Goal: Information Seeking & Learning: Learn about a topic

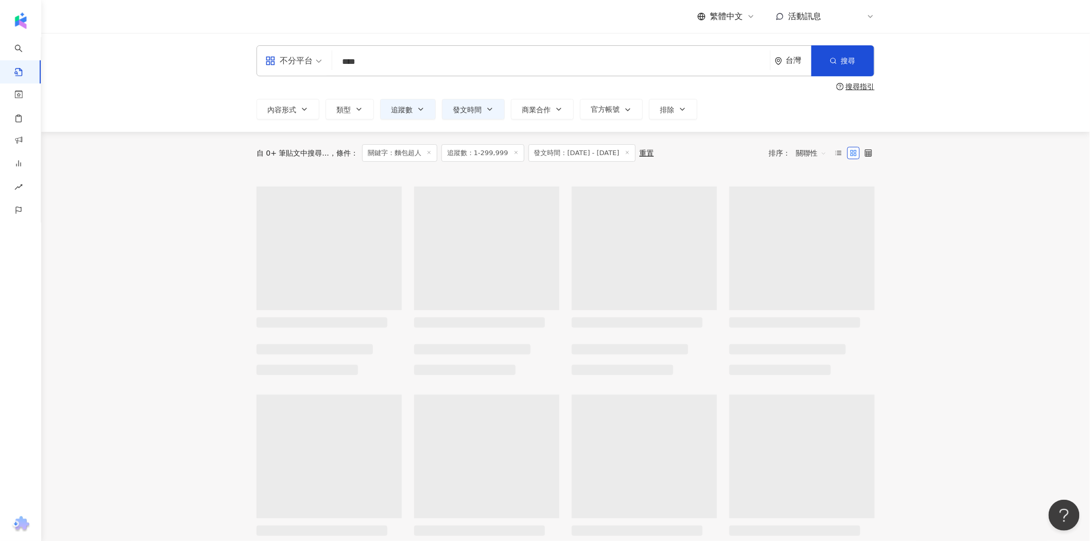
drag, startPoint x: 383, startPoint y: 65, endPoint x: 337, endPoint y: 64, distance: 45.9
click at [337, 64] on input "****" at bounding box center [551, 61] width 430 height 22
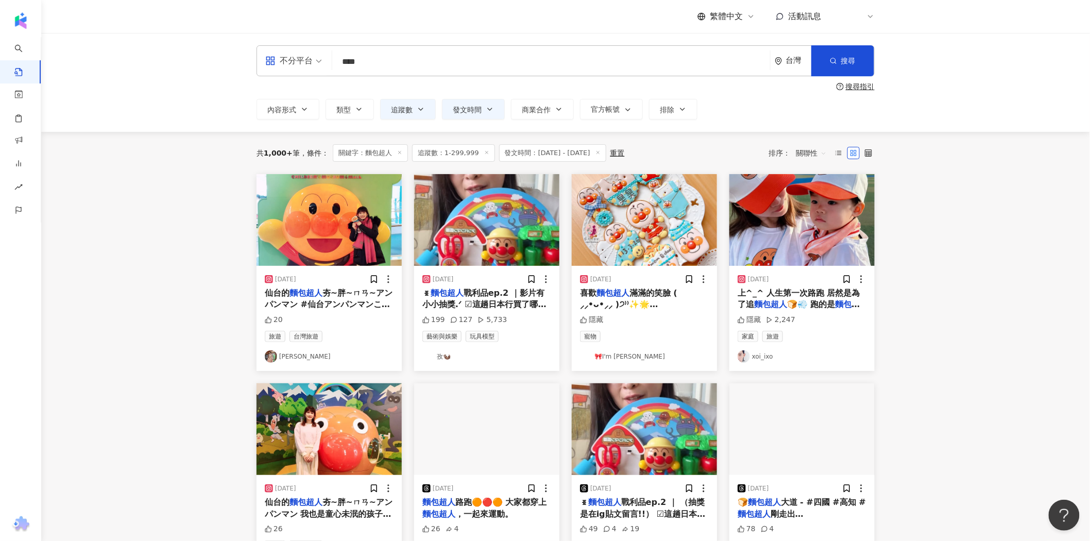
type input "****"
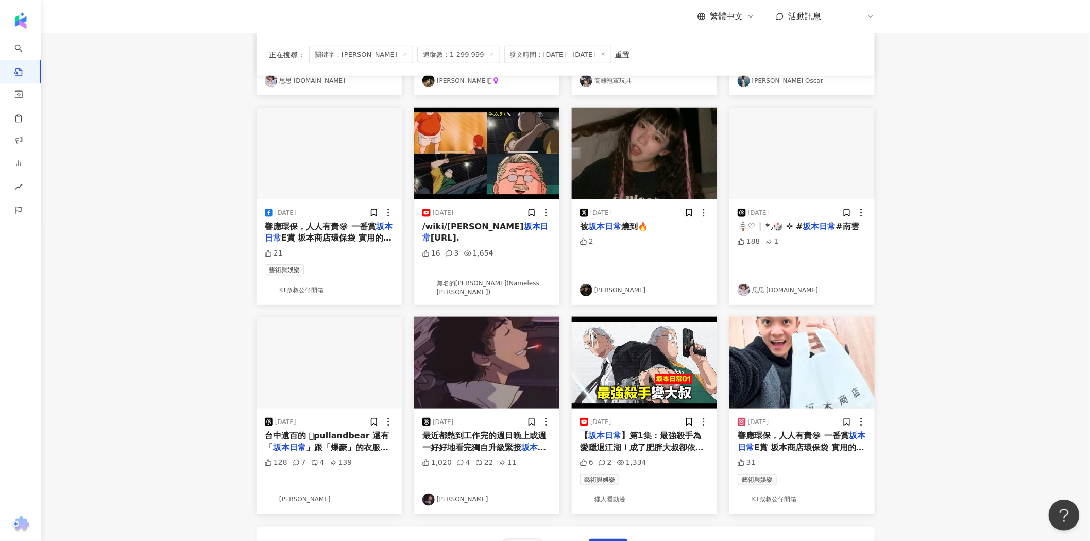
scroll to position [286, 0]
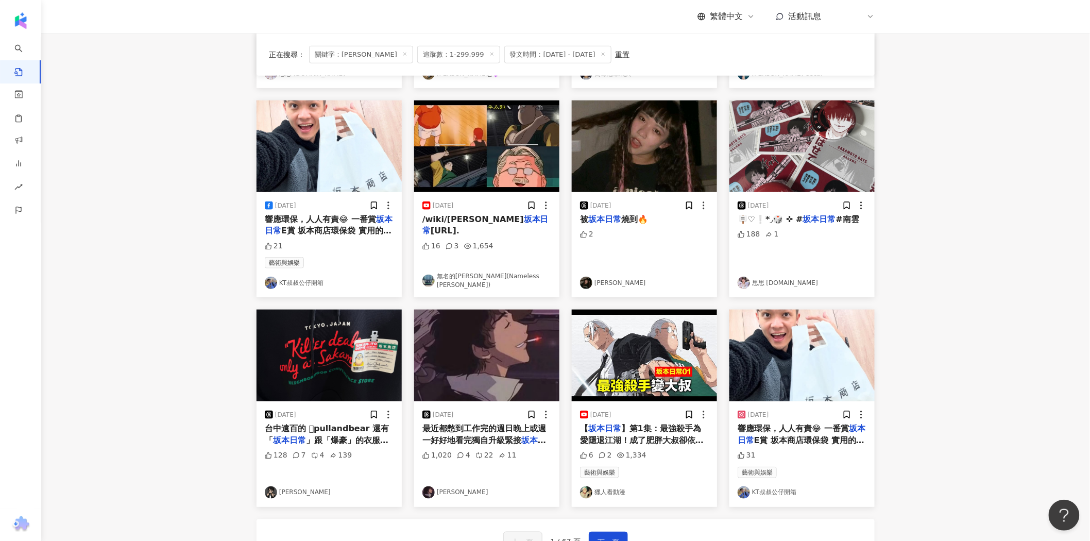
drag, startPoint x: 291, startPoint y: 495, endPoint x: 172, endPoint y: 393, distance: 156.7
click at [172, 393] on main "**********" at bounding box center [565, 168] width 1049 height 843
click at [337, 352] on img "button" at bounding box center [329, 356] width 145 height 92
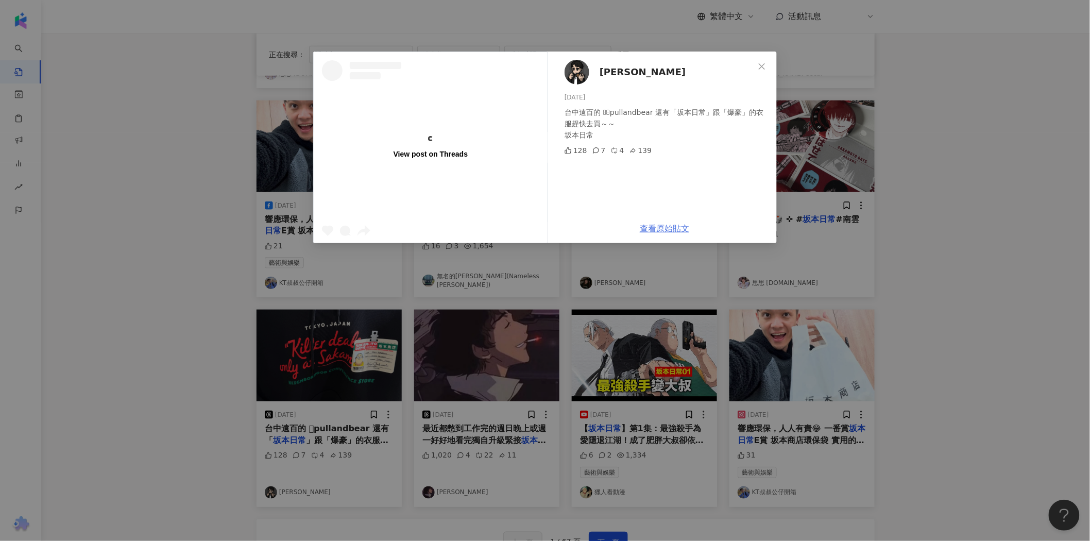
click at [674, 225] on link "查看原始貼文" at bounding box center [664, 229] width 49 height 10
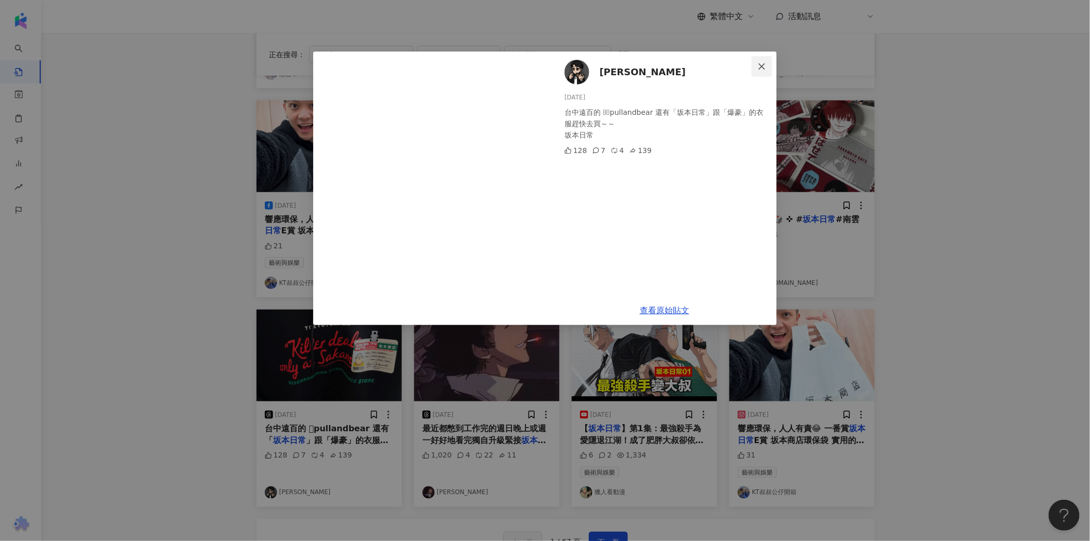
click at [761, 67] on icon "close" at bounding box center [762, 66] width 6 height 6
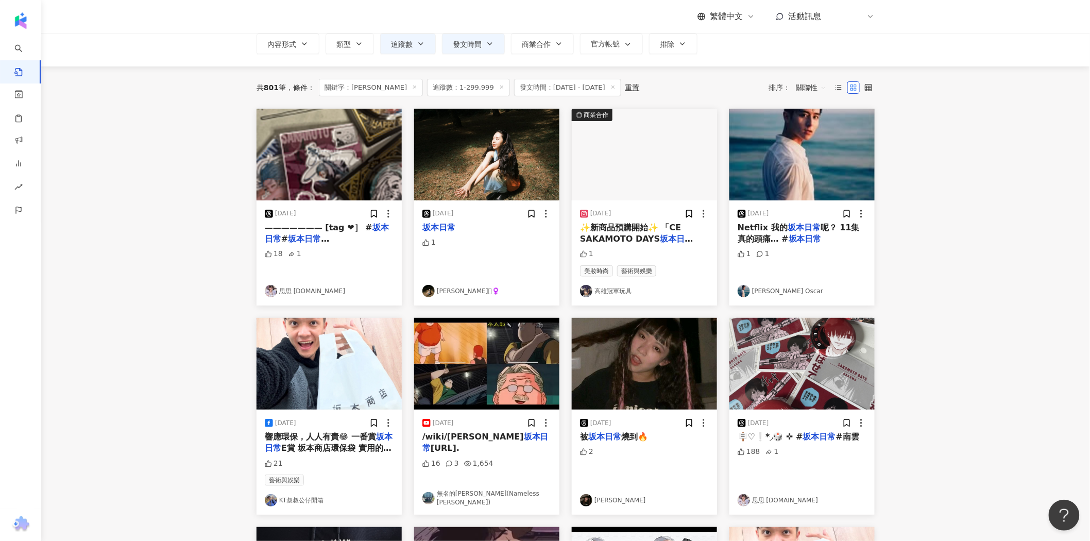
scroll to position [172, 0]
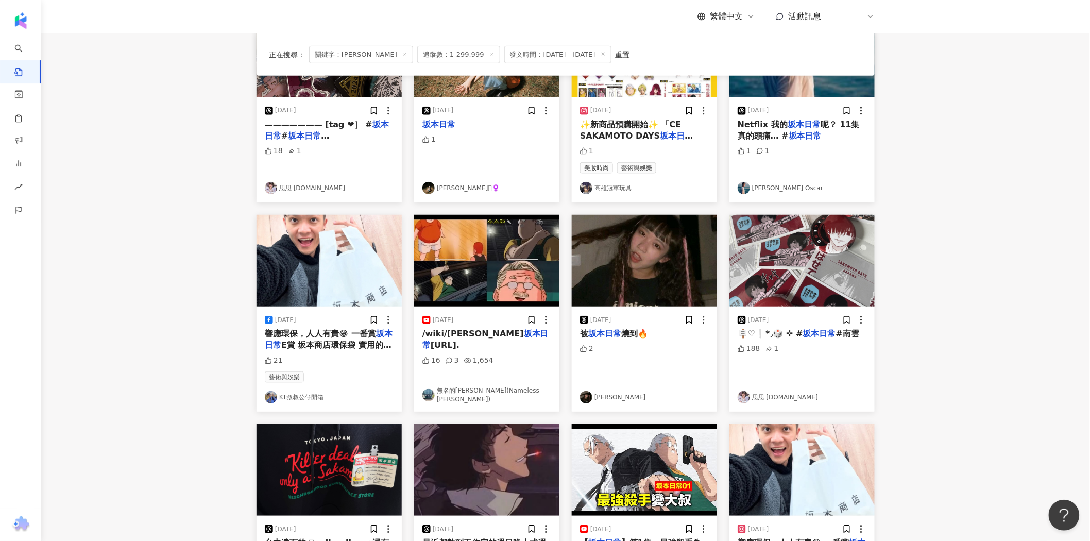
click at [658, 331] on div "被 坂本日常 燒到🔥" at bounding box center [644, 333] width 129 height 11
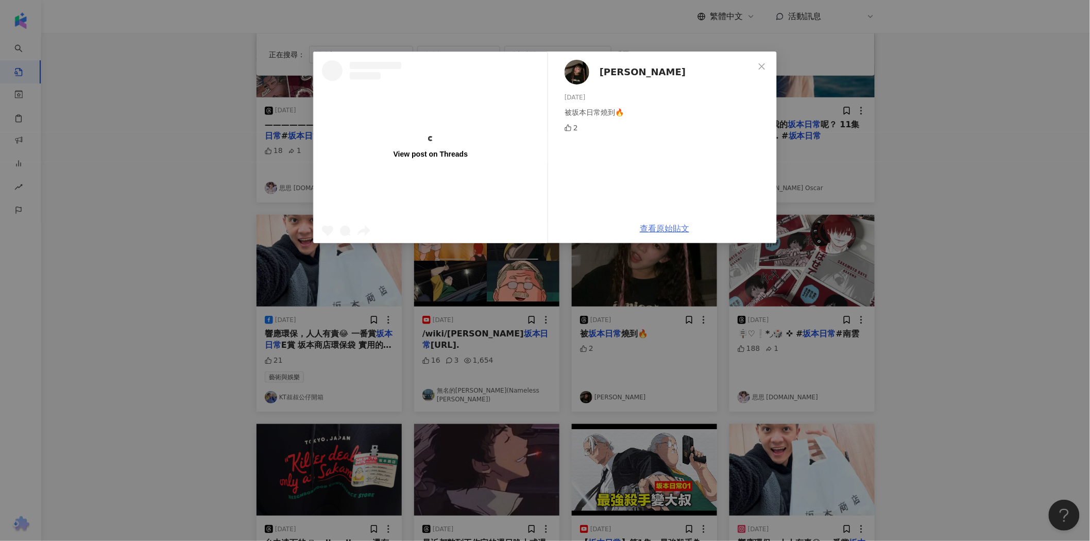
click at [675, 229] on link "查看原始貼文" at bounding box center [664, 229] width 49 height 10
click at [761, 69] on icon "close" at bounding box center [762, 66] width 8 height 8
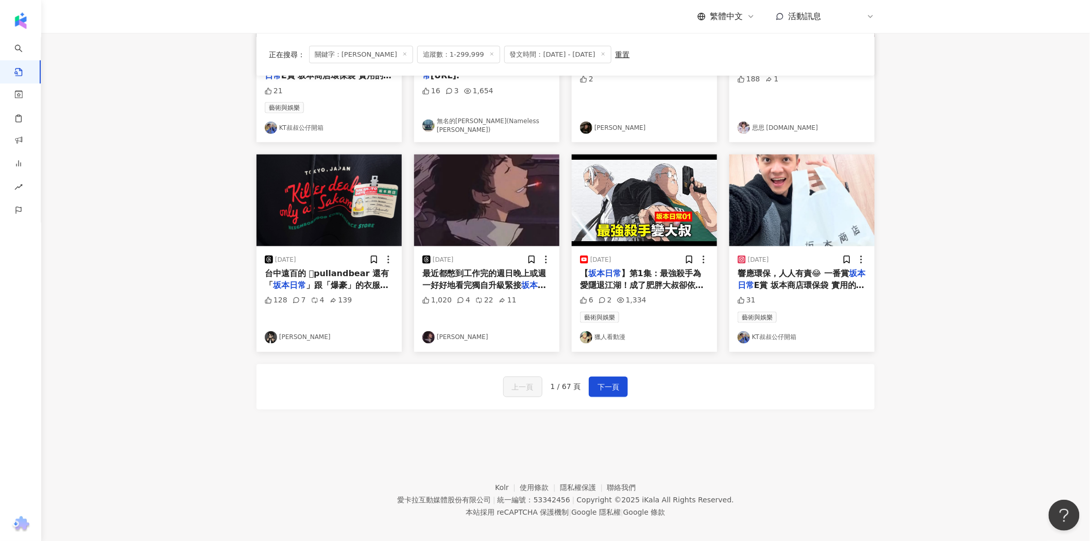
scroll to position [450, 0]
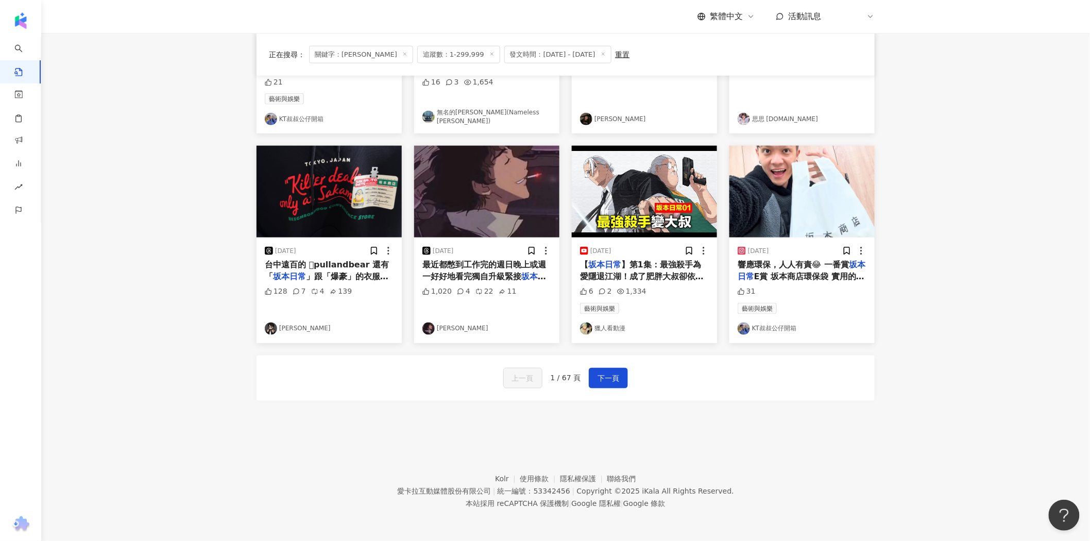
click at [617, 330] on link "獵人看動漫" at bounding box center [644, 329] width 129 height 12
click at [667, 270] on span "】第1集：最強殺手為愛隱退江湖！成了肥胖大叔卻依舊大殺四方！｜SAKAMOTO DAYS [PERSON_NAME]《SAKAMOTO DAYS" at bounding box center [642, 288] width 124 height 56
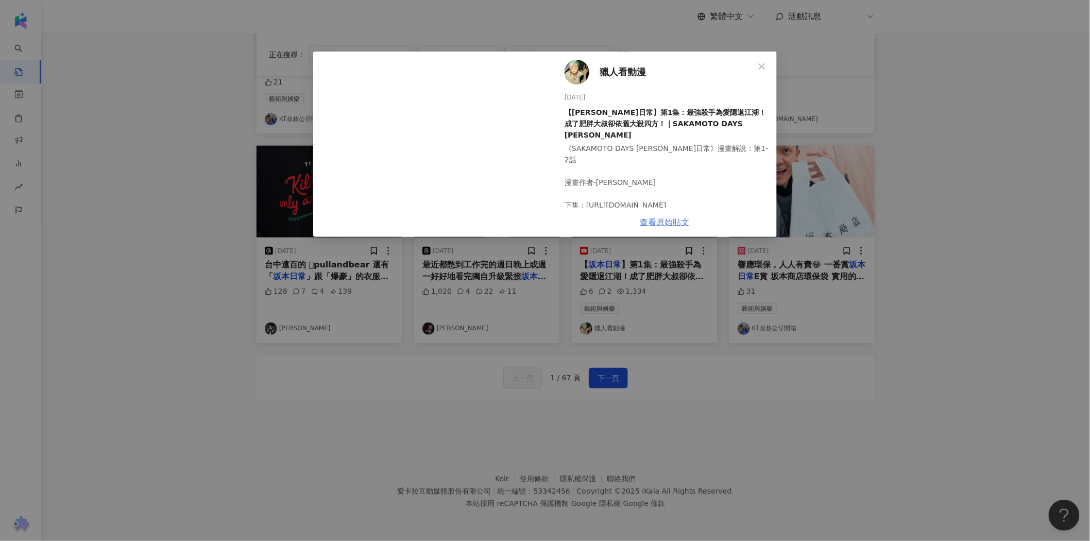
click at [671, 224] on link "查看原始貼文" at bounding box center [664, 222] width 49 height 10
click at [760, 71] on button "Close" at bounding box center [762, 66] width 21 height 21
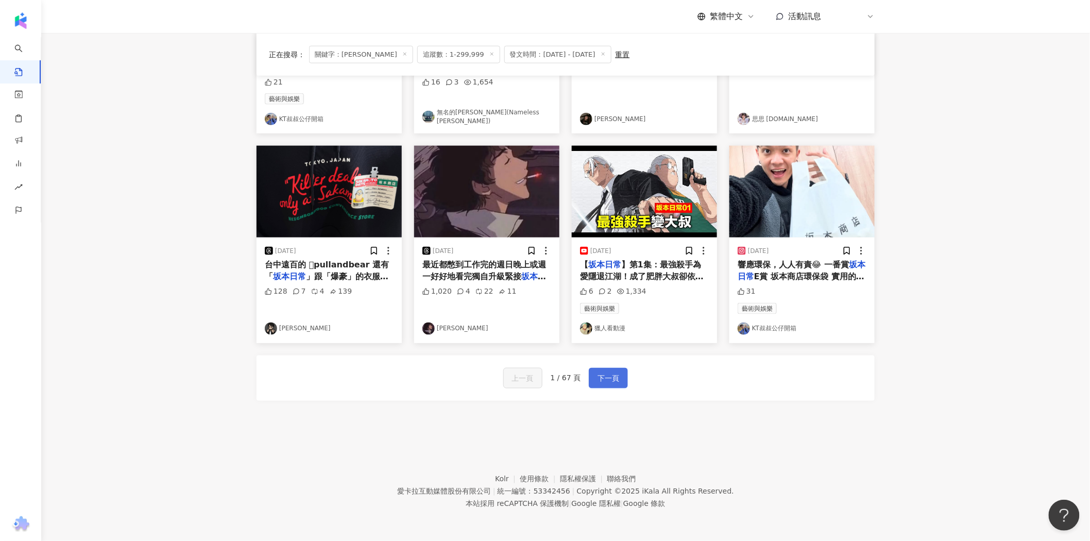
click at [618, 379] on button "下一頁" at bounding box center [608, 378] width 39 height 21
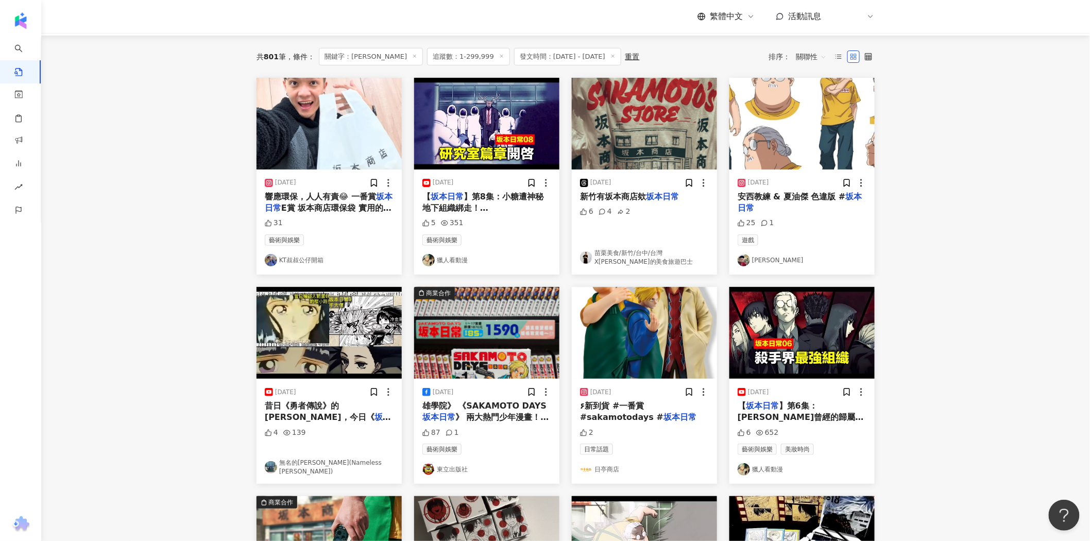
scroll to position [0, 0]
